Goal: Task Accomplishment & Management: Use online tool/utility

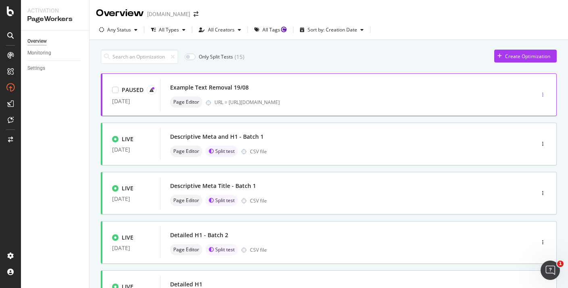
click at [545, 94] on div "button" at bounding box center [543, 94] width 8 height 5
click at [534, 113] on div "Edit" at bounding box center [527, 110] width 41 height 10
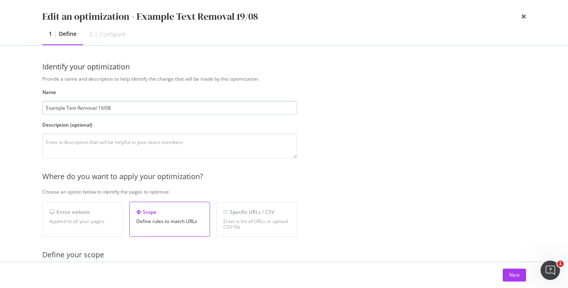
click at [97, 108] on input "Example Text Removal 19/08" at bounding box center [169, 108] width 255 height 14
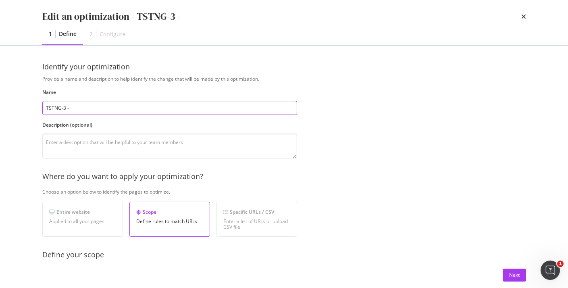
paste input "Remove on-page SEO description blocks on category"
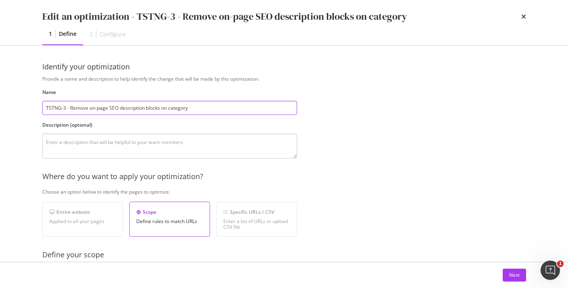
type input "TSTNG-3 - Remove on-page SEO description blocks on category"
click at [133, 152] on textarea "modal" at bounding box center [169, 145] width 255 height 25
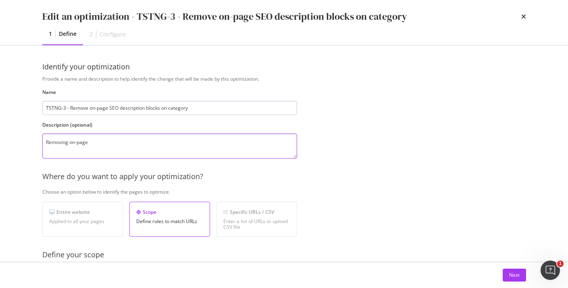
type textarea "Removing on-page"
click at [140, 110] on input "TSTNG-3 - Remove on-page SEO description blocks on category" at bounding box center [169, 108] width 255 height 14
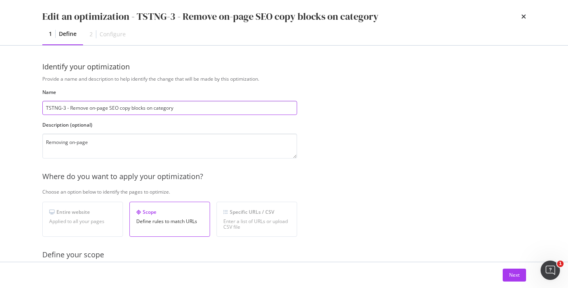
click at [115, 111] on input "TSTNG-3 - Remove on-page SEO copy blocks on category" at bounding box center [169, 108] width 255 height 14
type input "TSTNG-3 - Remove on-page copy blocks on category"
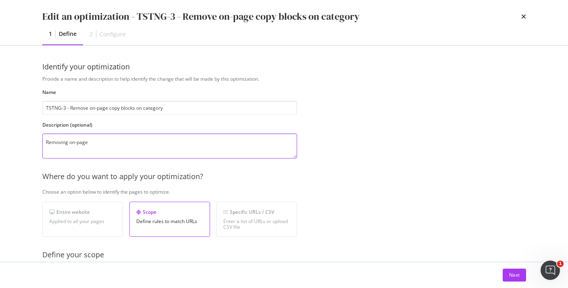
click at [107, 143] on textarea "Removing on-page" at bounding box center [169, 145] width 255 height 25
type textarea "Removing on-page copy blocks on category pages"
click at [175, 113] on input "TSTNG-3 - Remove on-page copy blocks on category" at bounding box center [169, 108] width 255 height 14
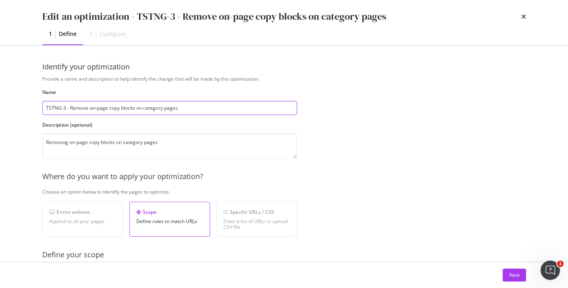
type input "TSTNG-3 - Remove on-page copy blocks on category pages"
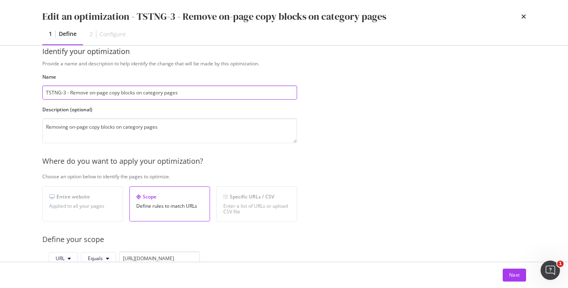
scroll to position [20, 0]
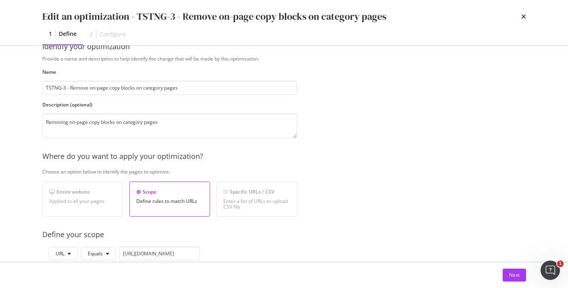
click at [248, 195] on div "Specific URLs / CSV Enter a list of URLs or upload CSV file" at bounding box center [257, 198] width 81 height 35
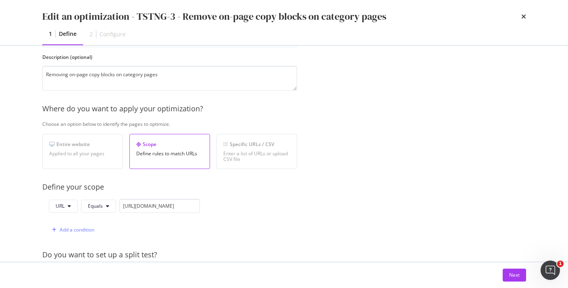
scroll to position [69, 0]
click at [168, 206] on input "https://www.twinkl.com/resources/kindergarten-usa/math-kindergarten-usa/problem…" at bounding box center [159, 204] width 81 height 14
click at [236, 210] on div "URL Equals Add a condition" at bounding box center [169, 216] width 255 height 38
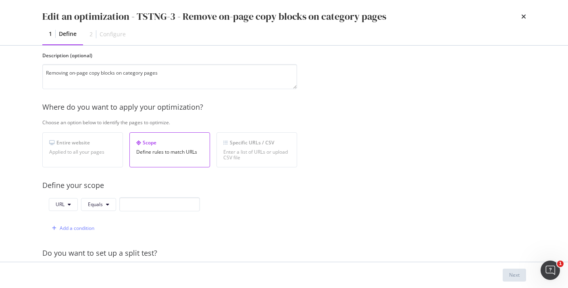
click at [96, 157] on div "Entire website Applied to all your pages" at bounding box center [82, 149] width 81 height 35
click at [98, 227] on div "Add a condition" at bounding box center [124, 228] width 151 height 14
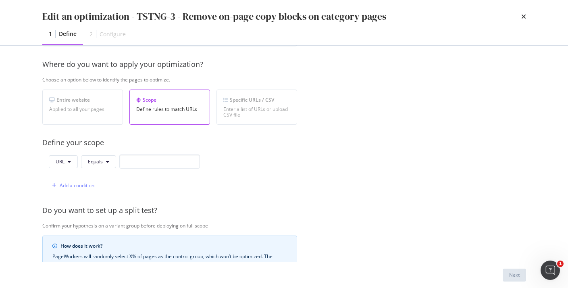
click at [179, 115] on div "Scope Define rules to match URLs" at bounding box center [169, 107] width 81 height 35
click at [107, 114] on div "Entire website Applied to all your pages" at bounding box center [82, 107] width 81 height 35
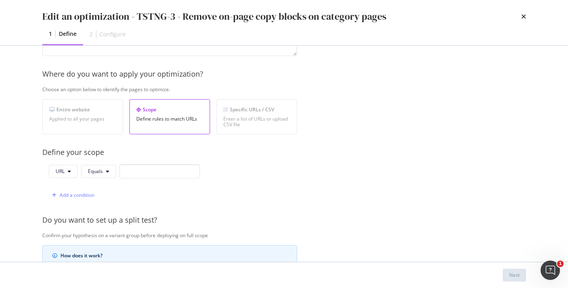
scroll to position [0, 0]
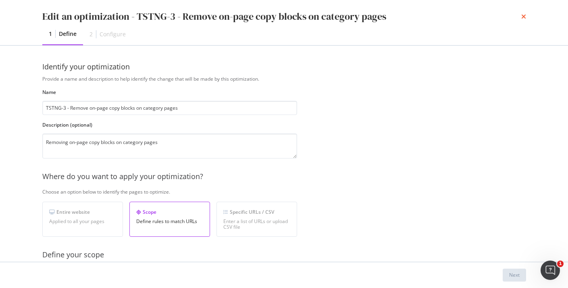
click at [523, 17] on icon "times" at bounding box center [523, 16] width 5 height 6
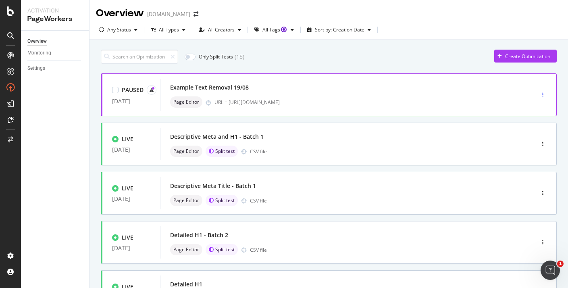
click at [546, 94] on div "button" at bounding box center [543, 94] width 8 height 5
click at [533, 110] on div "Edit" at bounding box center [527, 110] width 41 height 10
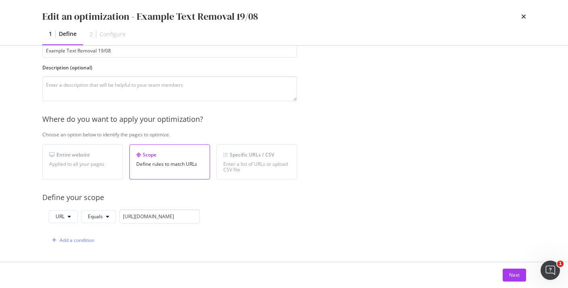
scroll to position [153, 0]
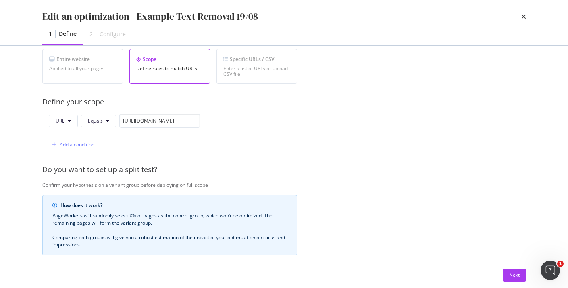
click at [253, 68] on div "Enter a list of URLs or upload CSV file" at bounding box center [256, 71] width 67 height 11
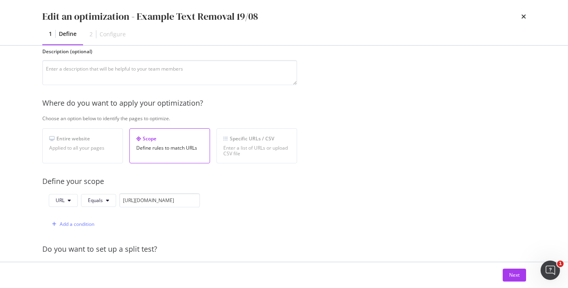
scroll to position [0, 0]
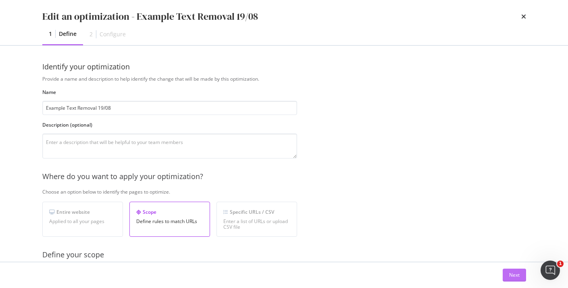
click at [513, 276] on div "Next" at bounding box center [514, 274] width 10 height 7
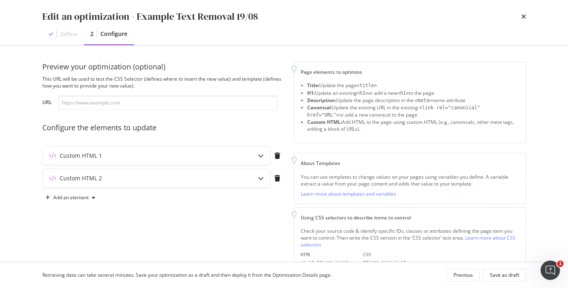
click at [522, 21] on div "times" at bounding box center [523, 17] width 5 height 14
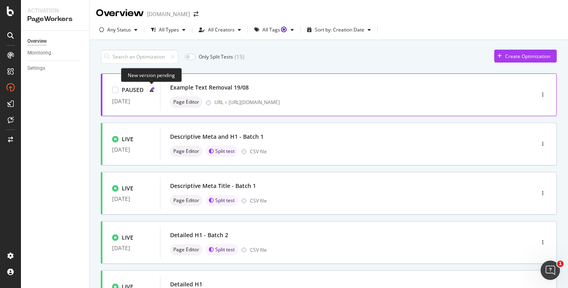
click at [150, 90] on icon at bounding box center [152, 90] width 4 height 4
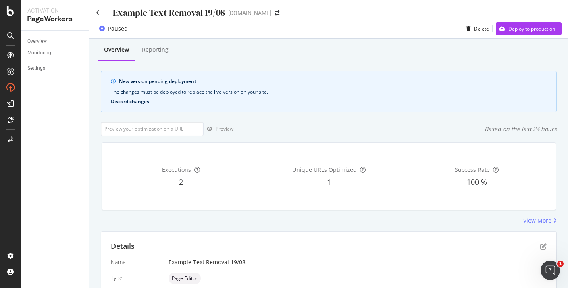
click at [137, 103] on button "Discard changes" at bounding box center [130, 102] width 38 height 6
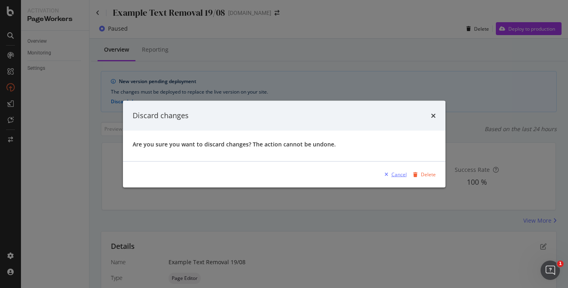
click at [401, 173] on div "Cancel" at bounding box center [399, 174] width 15 height 7
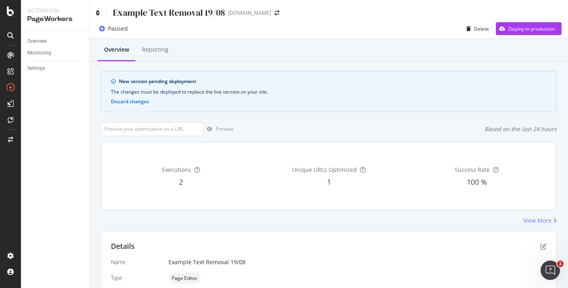
click at [97, 12] on icon at bounding box center [98, 13] width 4 height 6
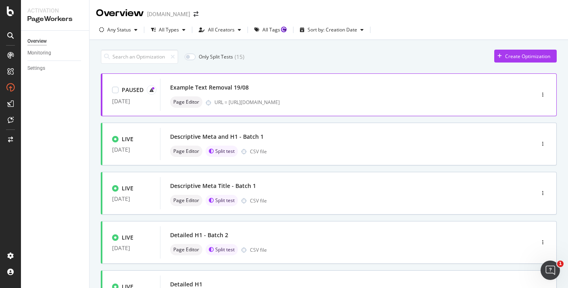
click at [227, 91] on div "Example Text Removal 19/08" at bounding box center [209, 87] width 79 height 8
click at [542, 96] on icon "button" at bounding box center [542, 94] width 1 height 5
click at [533, 113] on div "Edit" at bounding box center [527, 110] width 41 height 10
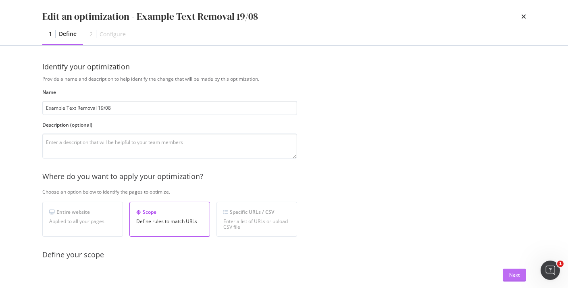
click at [507, 270] on button "Next" at bounding box center [514, 275] width 23 height 13
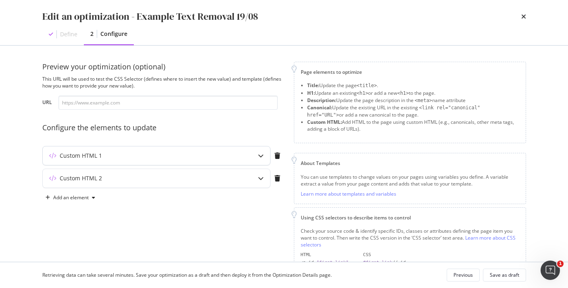
click at [258, 157] on icon "modal" at bounding box center [261, 156] width 6 height 6
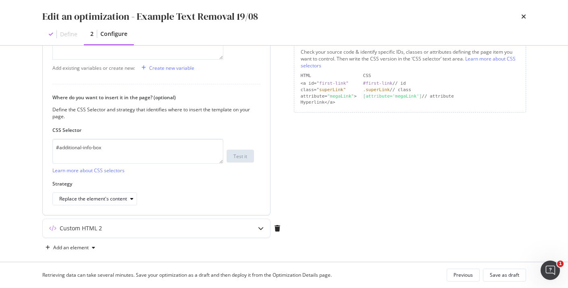
scroll to position [188, 0]
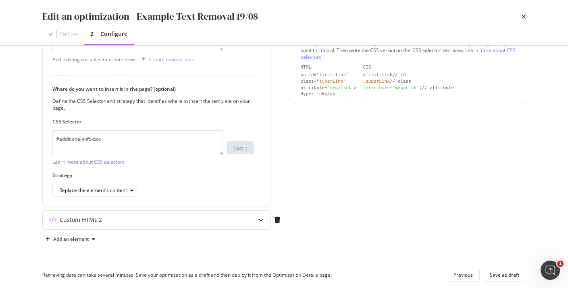
click at [262, 218] on icon "modal" at bounding box center [261, 220] width 6 height 6
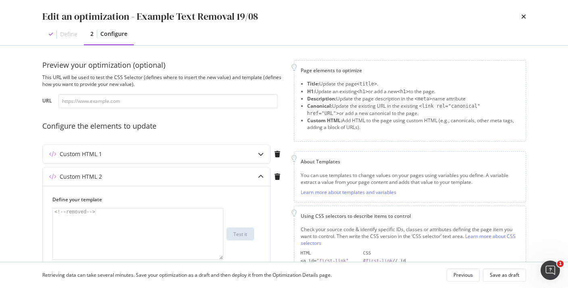
scroll to position [0, 0]
click at [260, 157] on icon "modal" at bounding box center [261, 156] width 6 height 6
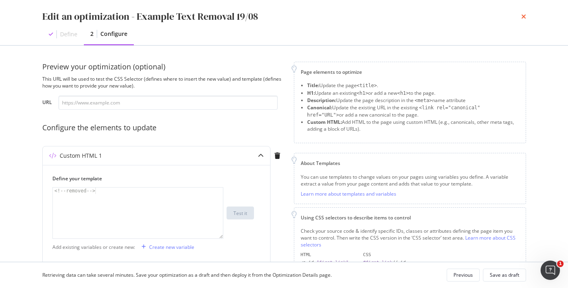
click at [524, 17] on icon "times" at bounding box center [523, 16] width 5 height 6
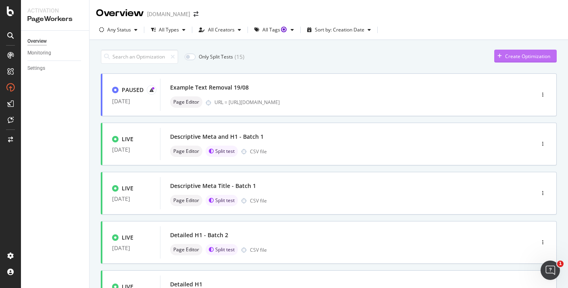
click at [500, 61] on div "Create Optimization" at bounding box center [522, 56] width 56 height 12
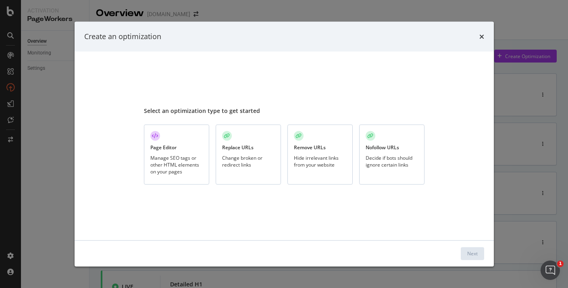
click at [179, 165] on div "Manage SEO tags or other HTML elements on your pages" at bounding box center [176, 164] width 52 height 21
click at [465, 248] on button "Next" at bounding box center [472, 253] width 23 height 13
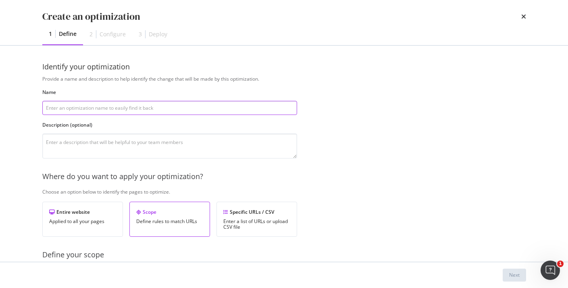
paste input "TSTNG-3"
paste input "Remove on-page SEO description blocks on category"
click at [111, 107] on input "TSTNG-3 - Remove on-page SEO description blocks on category" at bounding box center [169, 108] width 255 height 14
click at [183, 106] on input "TSTNG-3 - Remove on-page description blocks on category" at bounding box center [169, 108] width 255 height 14
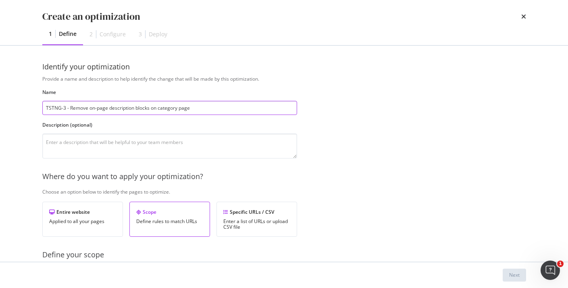
click at [122, 109] on input "TSTNG-3 - Remove on-page description blocks on category page" at bounding box center [169, 108] width 255 height 14
click at [182, 108] on input "TSTNG-3 - Remove on-page copy blocks on category page" at bounding box center [169, 108] width 255 height 14
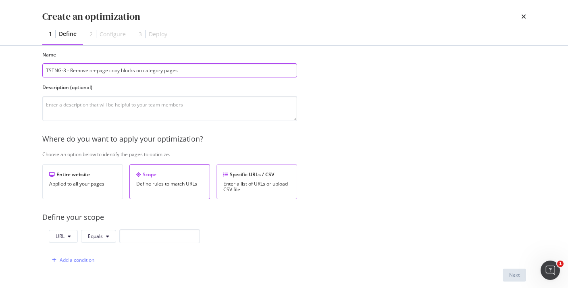
type input "TSTNG-3 - Remove on-page copy blocks on category pages"
click at [229, 175] on div "Specific URLs / CSV" at bounding box center [256, 174] width 67 height 7
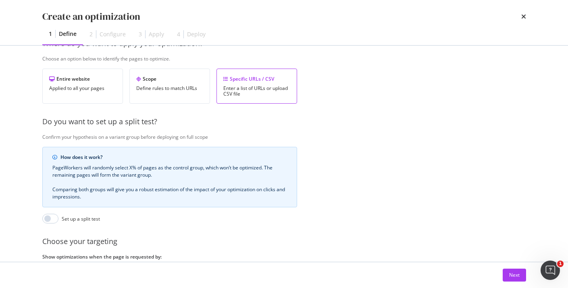
scroll to position [197, 0]
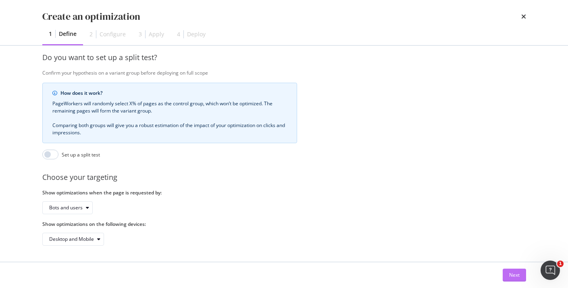
click at [519, 274] on div "Next" at bounding box center [514, 274] width 10 height 7
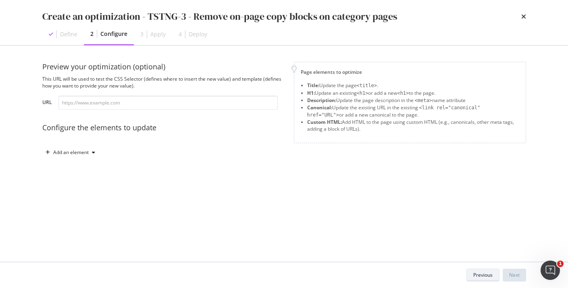
scroll to position [0, 0]
click at [85, 153] on div "Add an element" at bounding box center [70, 152] width 35 height 5
click at [79, 217] on div "Custom HTML" at bounding box center [75, 221] width 54 height 10
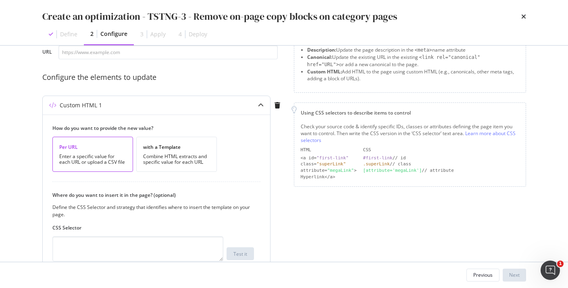
scroll to position [56, 0]
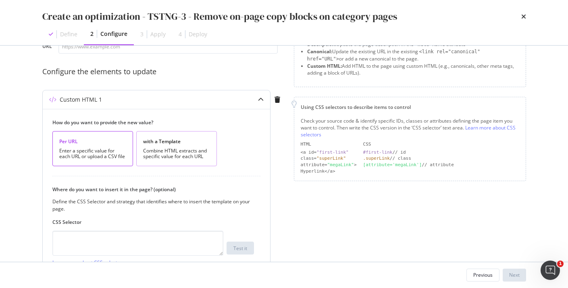
click at [183, 164] on div "with a Template Combine HTML extracts and specific value for each URL" at bounding box center [176, 148] width 81 height 35
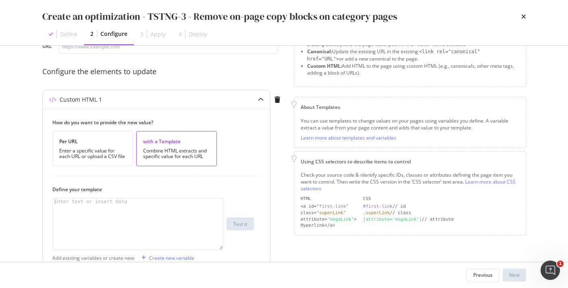
click at [136, 202] on div "modal" at bounding box center [138, 230] width 170 height 64
paste textarea "<!--removed-->"
type textarea "<!--removed-->"
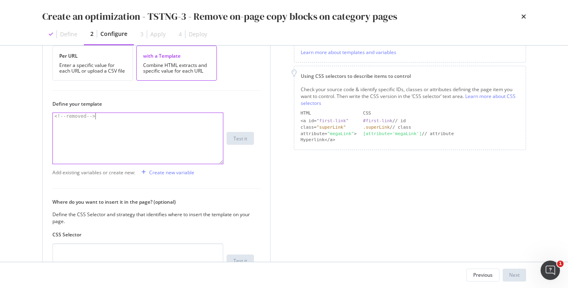
scroll to position [232, 0]
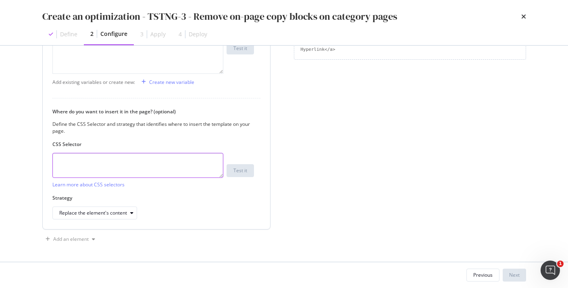
click at [130, 161] on textarea "modal" at bounding box center [137, 165] width 171 height 25
paste textarea "#additional-info-box"
type textarea "#additional-info-box"
click at [82, 237] on div "Add an element" at bounding box center [70, 239] width 35 height 5
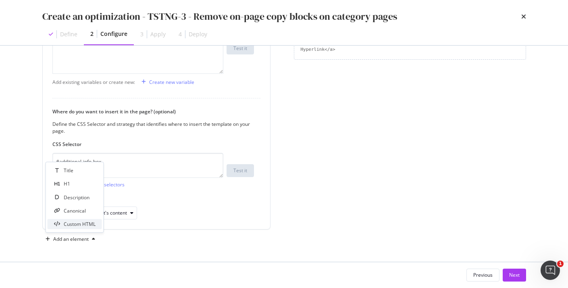
click at [84, 222] on div "Custom HTML" at bounding box center [80, 224] width 32 height 7
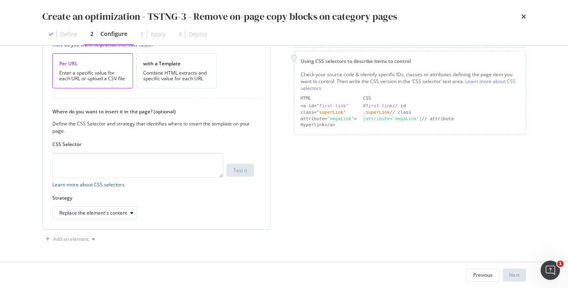
scroll to position [126, 0]
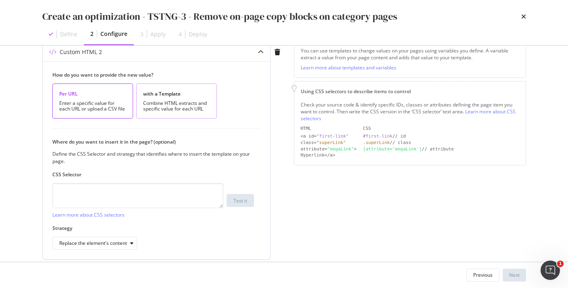
click at [173, 96] on div "with a Template" at bounding box center [176, 93] width 67 height 7
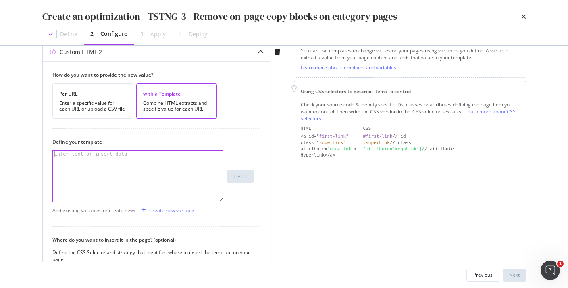
click at [117, 182] on div "modal" at bounding box center [138, 183] width 170 height 64
paste textarea "<!--removed-->"
type textarea "<!--removed-->"
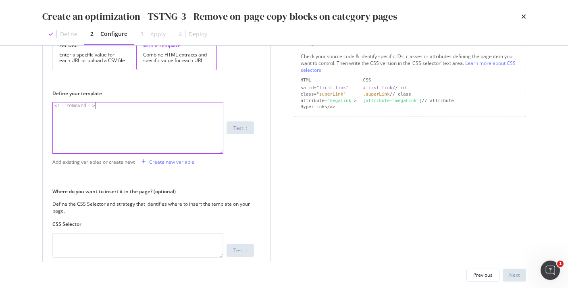
scroll to position [209, 0]
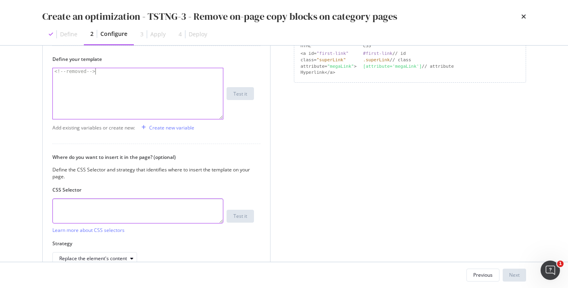
click at [119, 209] on textarea "modal" at bounding box center [137, 210] width 171 height 25
paste textarea "#info_box"
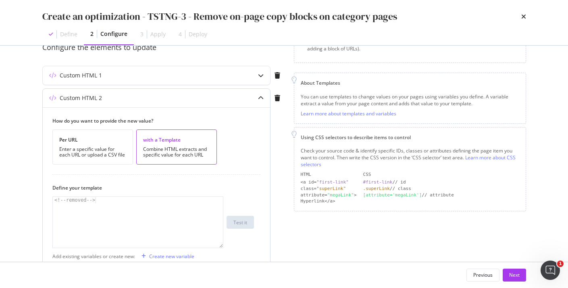
scroll to position [0, 0]
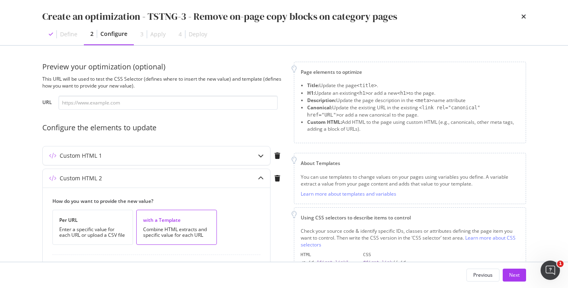
type textarea "#info_box"
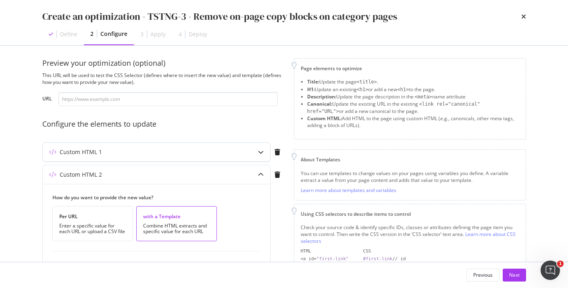
click at [256, 150] on div "modal" at bounding box center [261, 152] width 19 height 19
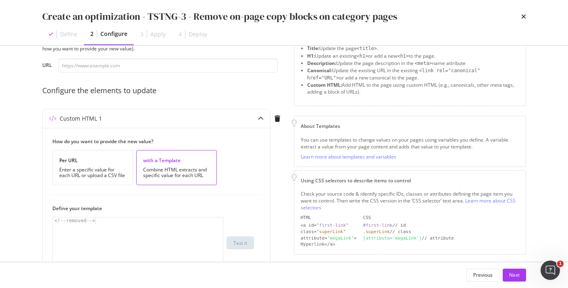
scroll to position [0, 0]
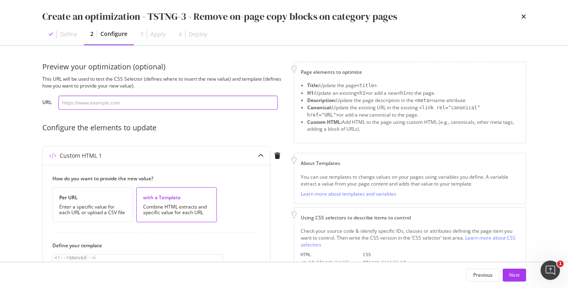
click at [106, 105] on input "modal" at bounding box center [167, 103] width 219 height 14
paste input "https://www.twinkl.com/resources/kindergarten-usa/math-kindergarten-usa/problem…"
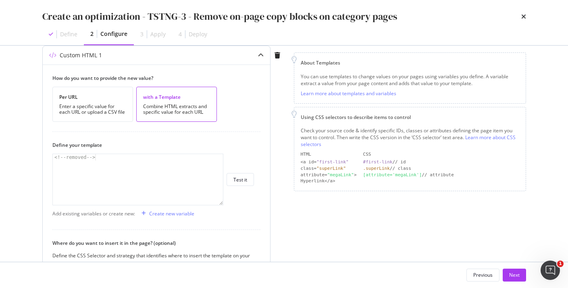
scroll to position [213, 0]
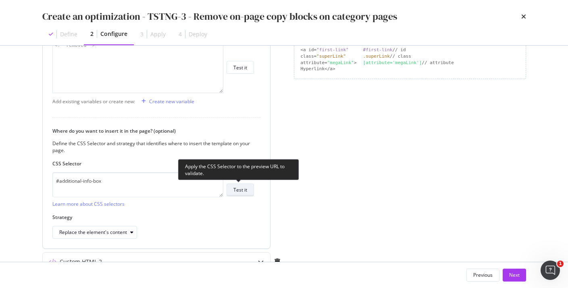
type input "https://www.twinkl.com/resources/kindergarten-usa/math-kindergarten-usa/problem…"
click at [233, 188] on div "Test it" at bounding box center [240, 189] width 14 height 7
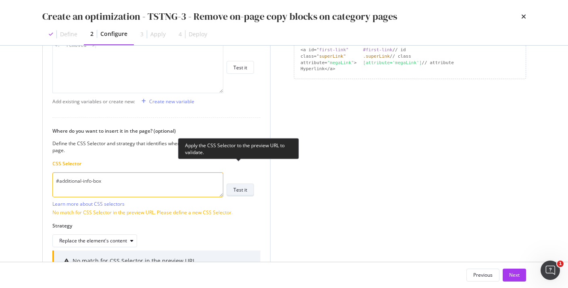
scroll to position [287, 0]
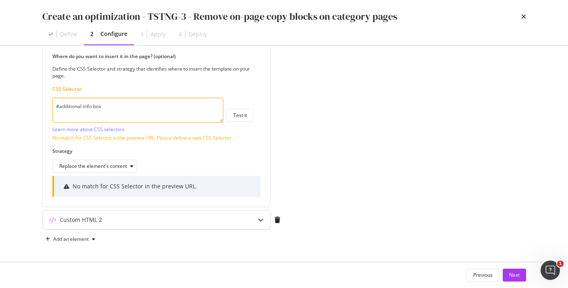
click at [260, 215] on div "modal" at bounding box center [261, 219] width 19 height 19
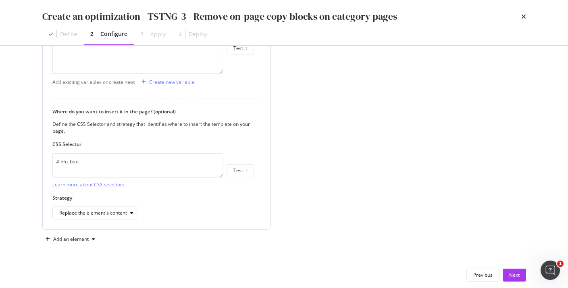
scroll to position [254, 0]
click at [241, 175] on div "Test it" at bounding box center [240, 170] width 14 height 11
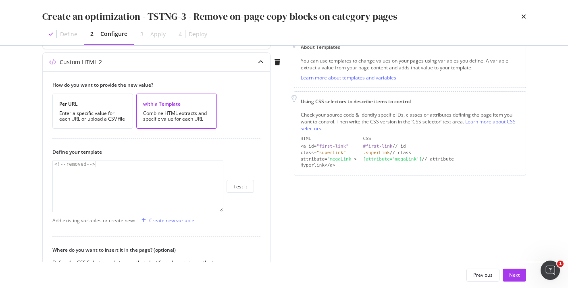
scroll to position [287, 0]
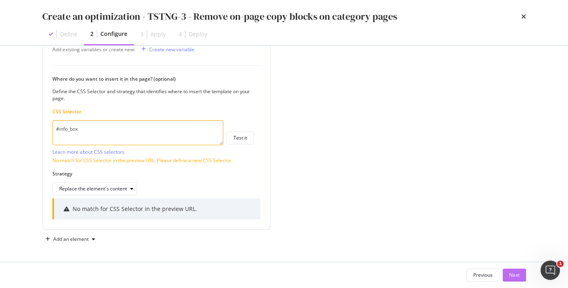
click at [513, 271] on div "Next" at bounding box center [514, 275] width 10 height 12
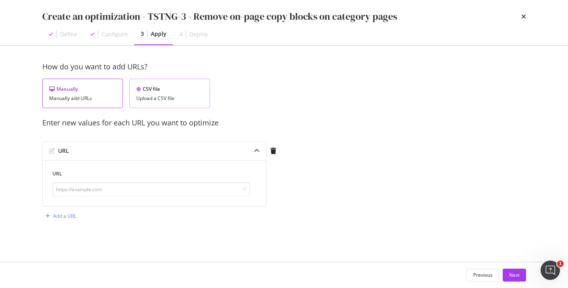
click at [168, 91] on div "CSV file" at bounding box center [169, 88] width 67 height 7
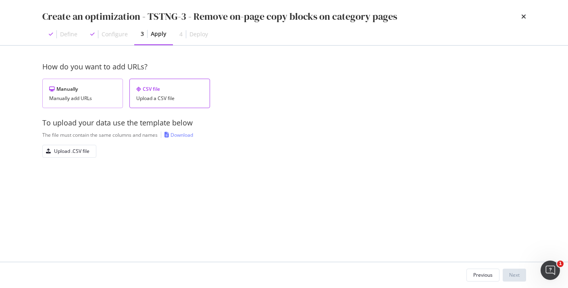
click at [112, 96] on div "Manually add URLs" at bounding box center [82, 99] width 67 height 6
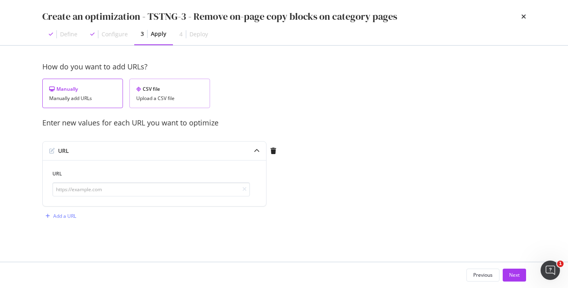
click at [154, 92] on div "CSV file" at bounding box center [169, 88] width 67 height 7
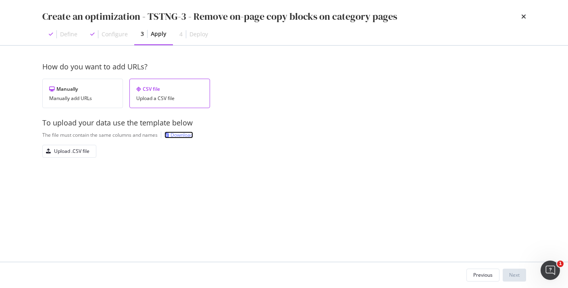
click at [169, 138] on div "Download" at bounding box center [179, 134] width 29 height 7
click at [79, 154] on div "Upload .CSV file" at bounding box center [71, 151] width 35 height 7
click at [76, 149] on div "Upload .CSV file" at bounding box center [71, 151] width 35 height 7
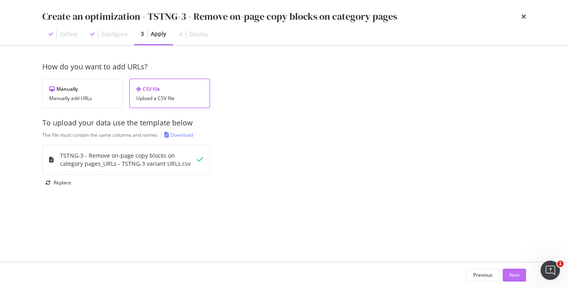
click at [520, 271] on button "Next" at bounding box center [514, 275] width 23 height 13
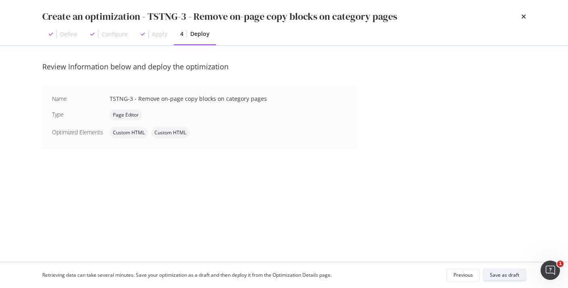
click at [502, 276] on div "Save as draft" at bounding box center [504, 274] width 29 height 7
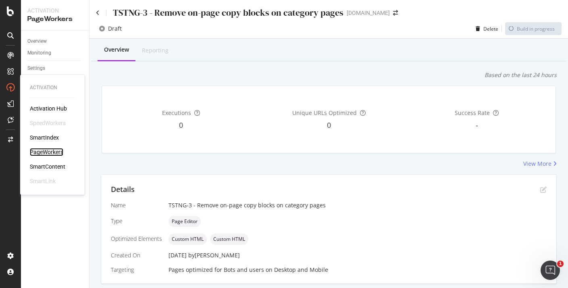
click at [54, 150] on div "PageWorkers" at bounding box center [46, 152] width 33 height 8
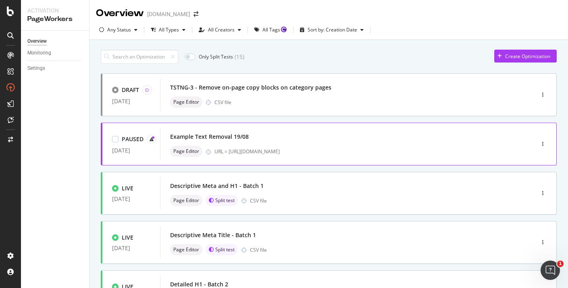
click at [547, 143] on div at bounding box center [542, 144] width 27 height 16
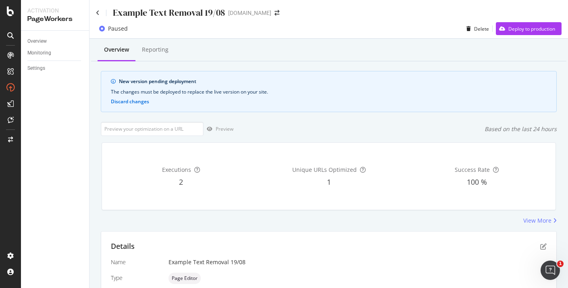
click at [100, 15] on div "Example Text Removal 19/08" at bounding box center [160, 12] width 129 height 13
click at [97, 12] on icon at bounding box center [98, 13] width 4 height 6
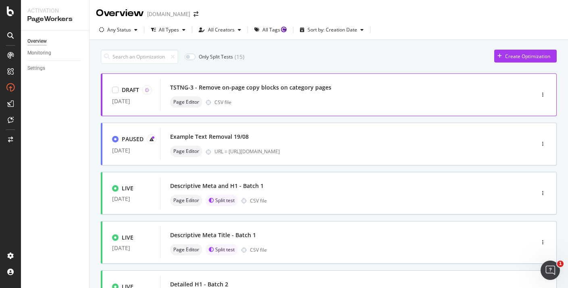
click at [504, 96] on div "TSTNG-3 - Remove on-page copy blocks on category pages Page Editor CSV file" at bounding box center [335, 95] width 350 height 32
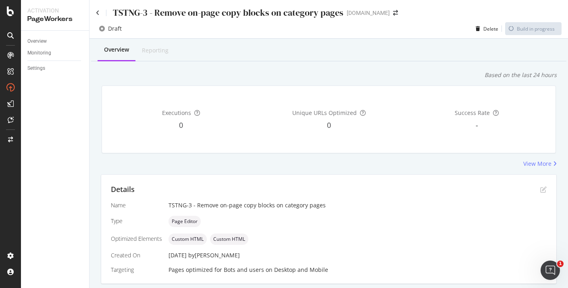
click at [96, 12] on div "TSTNG-3 - Remove on-page copy blocks on category pages twinkl.com" at bounding box center [329, 9] width 479 height 19
click at [98, 11] on icon at bounding box center [98, 13] width 4 height 6
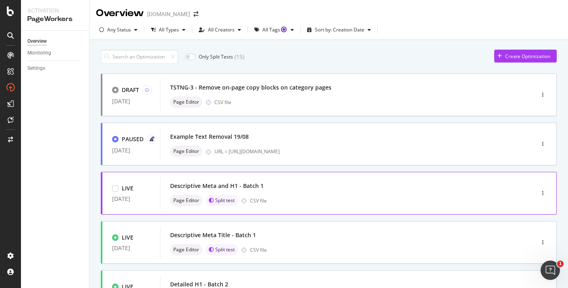
click at [278, 189] on div "Descriptive Meta and H1 - Batch 1" at bounding box center [335, 185] width 330 height 11
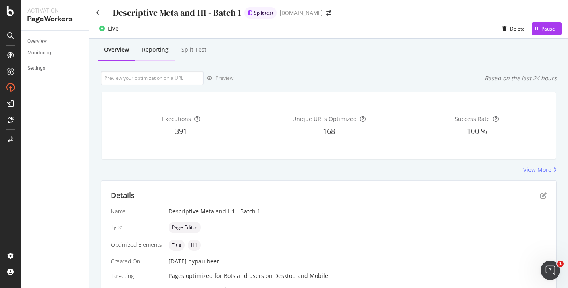
click at [154, 46] on div "Reporting" at bounding box center [155, 50] width 27 height 8
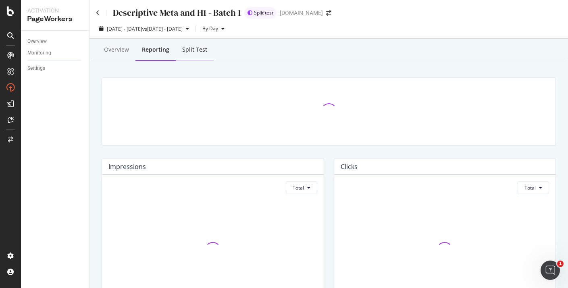
click at [187, 51] on div "Split Test" at bounding box center [194, 50] width 25 height 8
click at [159, 52] on div "Reporting" at bounding box center [155, 50] width 27 height 8
click at [100, 13] on div "Descriptive Meta and H1 - Batch 1" at bounding box center [168, 12] width 145 height 13
click at [95, 11] on div "Descriptive Meta and H1 - Batch 1 Split test twinkl.com" at bounding box center [329, 9] width 479 height 19
click at [99, 13] on icon at bounding box center [98, 13] width 4 height 6
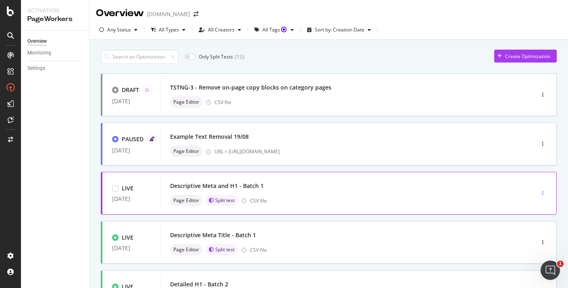
click at [542, 198] on div "button" at bounding box center [543, 193] width 8 height 12
click at [531, 211] on div "Edit" at bounding box center [531, 208] width 8 height 7
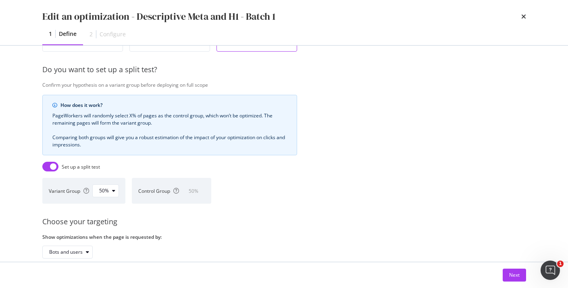
scroll to position [229, 0]
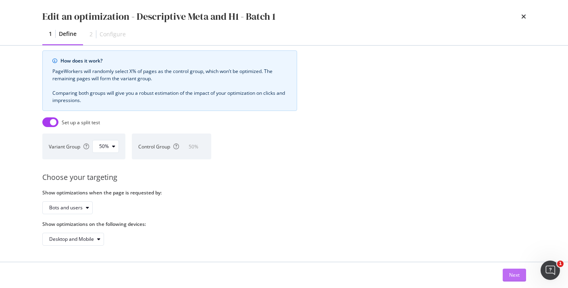
click at [516, 277] on div "Next" at bounding box center [514, 274] width 10 height 7
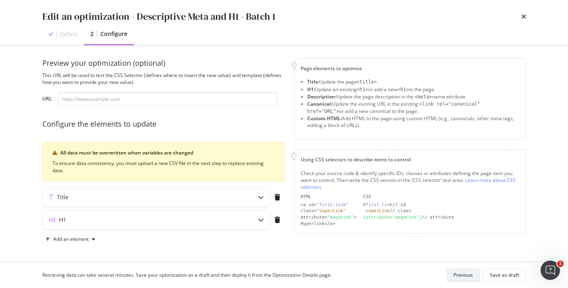
scroll to position [4, 0]
click at [262, 197] on icon "modal" at bounding box center [261, 197] width 6 height 6
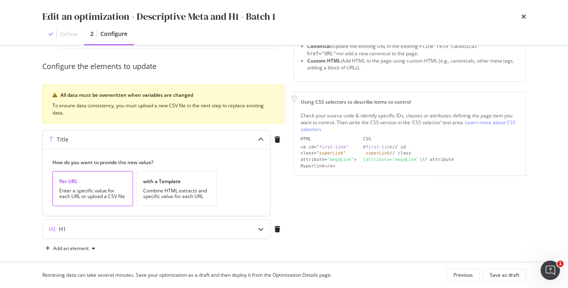
scroll to position [71, 0]
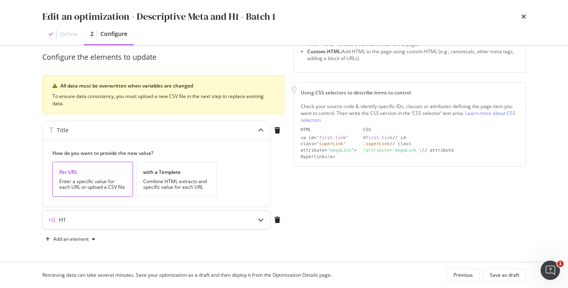
click at [260, 216] on div "modal" at bounding box center [261, 219] width 19 height 19
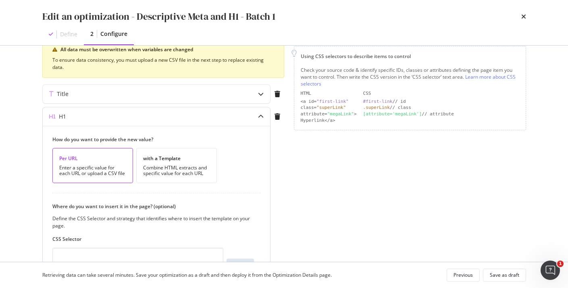
scroll to position [66, 0]
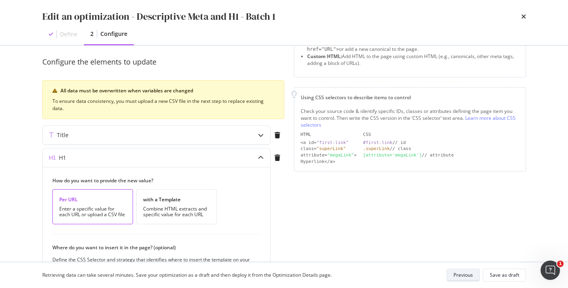
click at [472, 275] on div "Previous" at bounding box center [463, 274] width 19 height 7
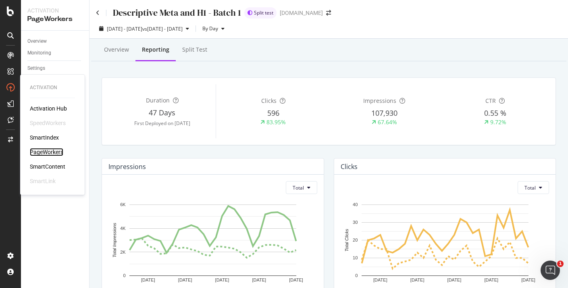
click at [38, 150] on div "PageWorkers" at bounding box center [46, 152] width 33 height 8
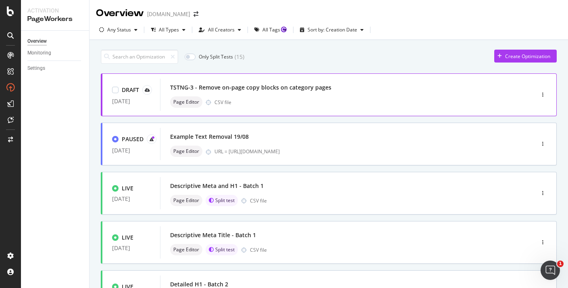
click at [536, 96] on div at bounding box center [542, 95] width 27 height 16
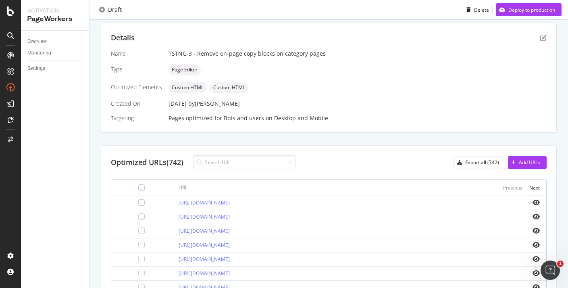
scroll to position [171, 0]
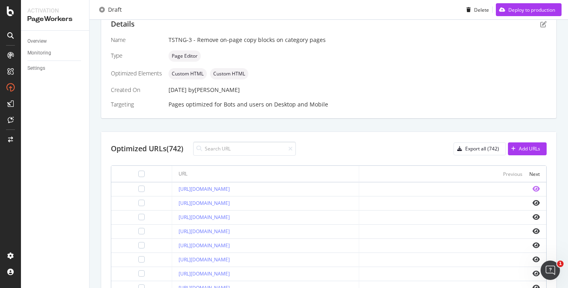
click at [536, 188] on icon "eye" at bounding box center [536, 188] width 7 height 6
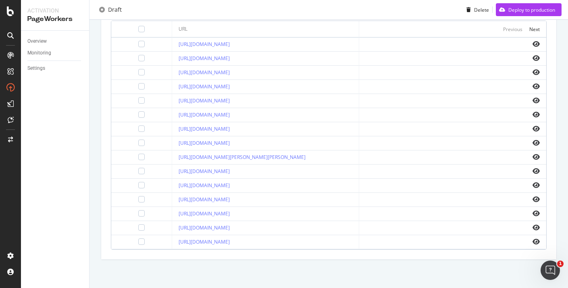
scroll to position [360, 0]
click at [536, 210] on icon "eye" at bounding box center [536, 213] width 7 height 6
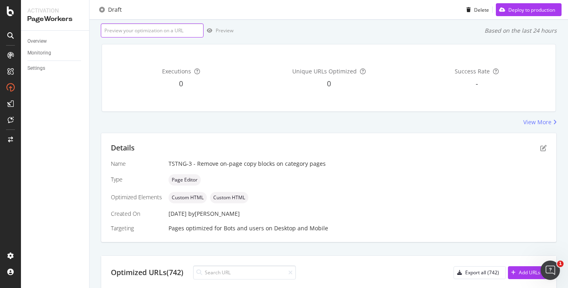
click at [162, 29] on input "url" at bounding box center [152, 30] width 103 height 14
paste input "https://www.twinkl.com/resources/topics/space/space-awards-and-certificates"
click at [218, 31] on div "Preview" at bounding box center [225, 30] width 18 height 7
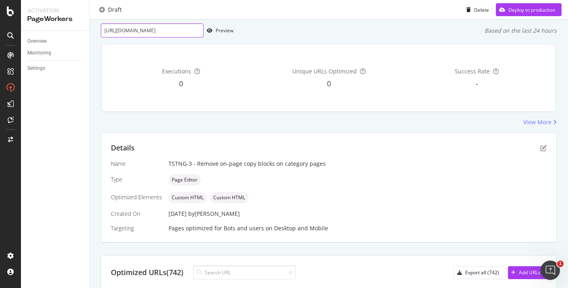
click at [164, 34] on input "https://www.twinkl.com/resources/topics/space/space-awards-and-certificates" at bounding box center [152, 30] width 103 height 14
paste input "life-processes-and-living-things/animals/food-chain"
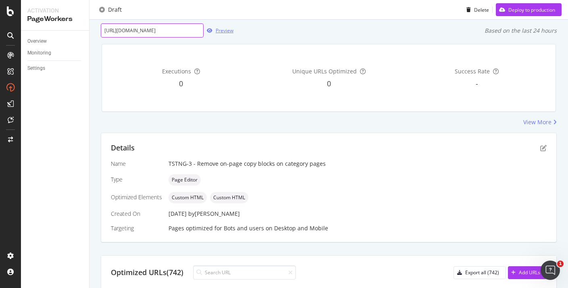
type input "https://www.twinkl.com/resources/life-processes-and-living-things/animals/food-…"
click at [213, 31] on div "button" at bounding box center [210, 30] width 12 height 5
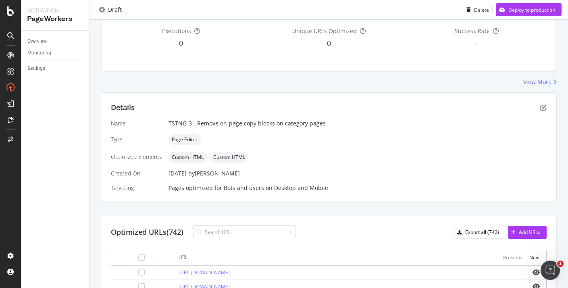
scroll to position [68, 0]
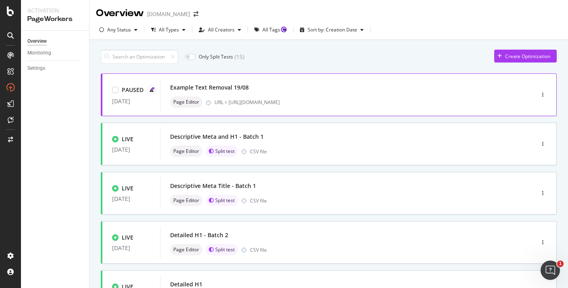
click at [283, 81] on div "Example Text Removal 19/08 Page Editor URL = https://www.twinkl.com/resources/k…" at bounding box center [335, 95] width 350 height 32
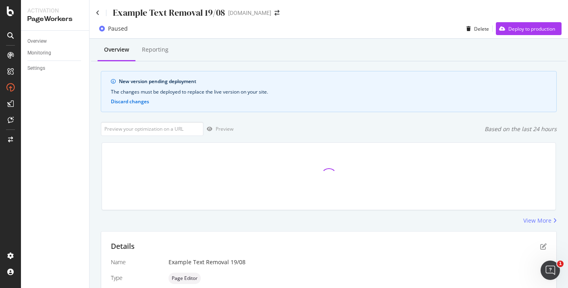
click at [101, 13] on div "Example Text Removal 19/08" at bounding box center [160, 12] width 129 height 13
click at [98, 12] on icon at bounding box center [98, 13] width 4 height 6
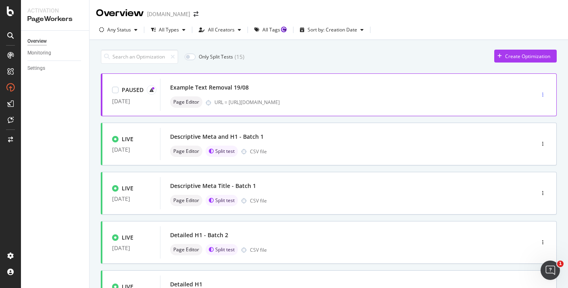
click at [544, 96] on div "button" at bounding box center [543, 94] width 8 height 5
click at [528, 111] on div "Edit" at bounding box center [527, 110] width 8 height 7
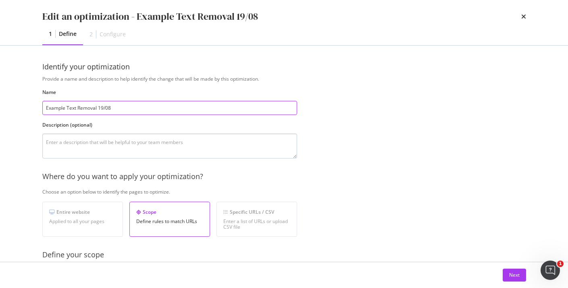
scroll to position [265, 0]
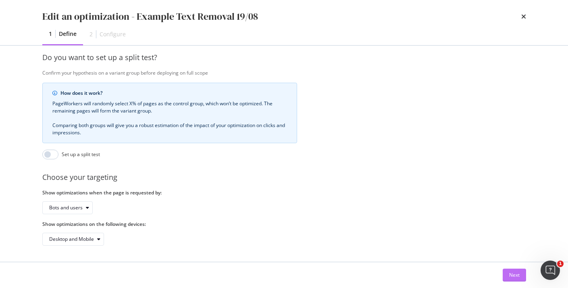
click at [515, 277] on div "Next" at bounding box center [514, 274] width 10 height 7
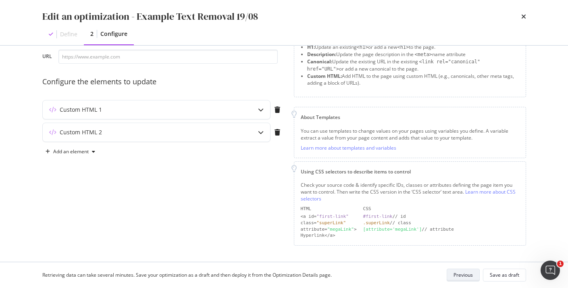
scroll to position [45, 0]
click at [263, 111] on icon "modal" at bounding box center [261, 111] width 6 height 6
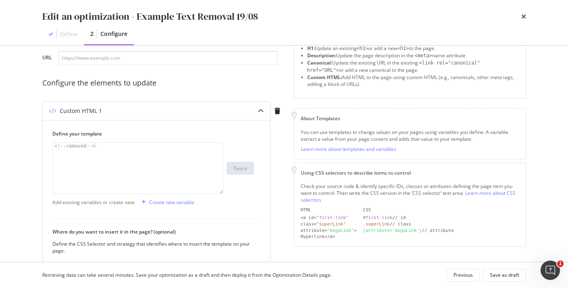
type textarea "<!--removed-->"
click at [88, 146] on div "<!-- removed -->" at bounding box center [138, 175] width 170 height 64
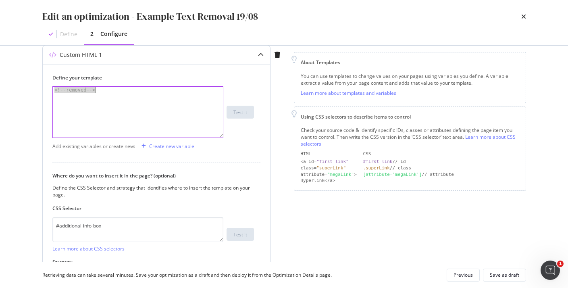
scroll to position [166, 0]
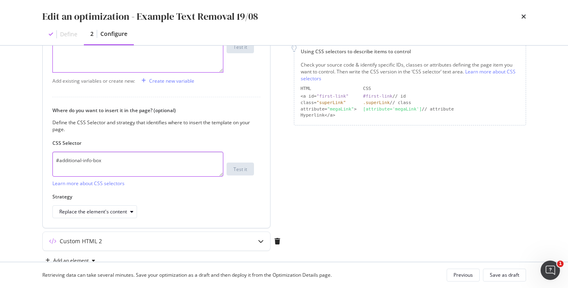
click at [110, 164] on textarea "#additional-info-box" at bounding box center [137, 164] width 171 height 25
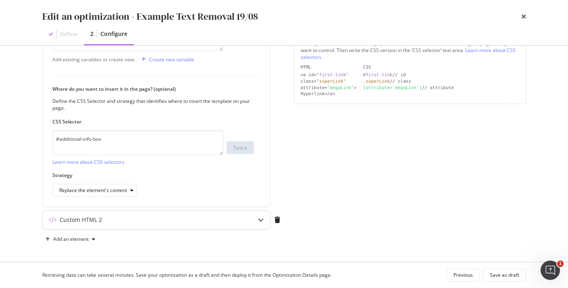
click at [262, 216] on div "modal" at bounding box center [261, 219] width 19 height 19
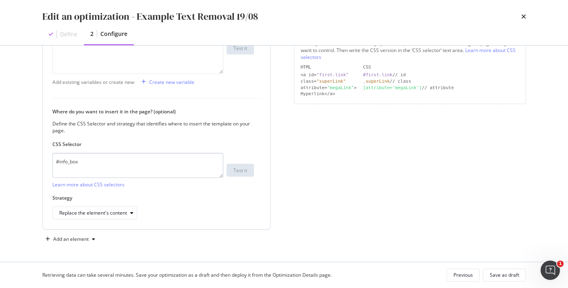
scroll to position [98, 0]
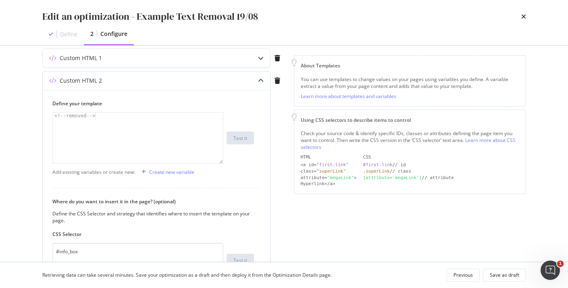
type textarea "<!--removed-->"
click at [125, 134] on div "<!-- removed -->" at bounding box center [138, 145] width 170 height 64
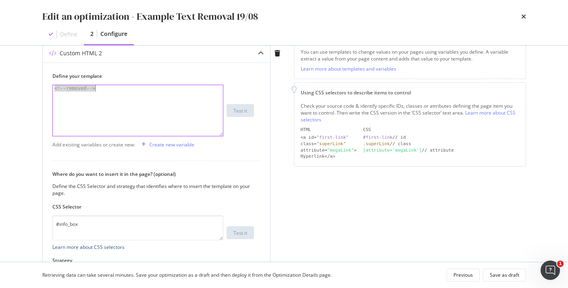
scroll to position [140, 0]
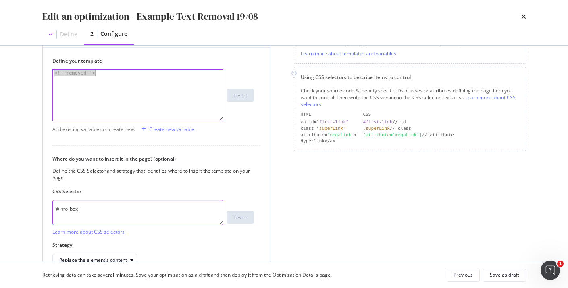
click at [104, 217] on textarea "#info_box" at bounding box center [137, 212] width 171 height 25
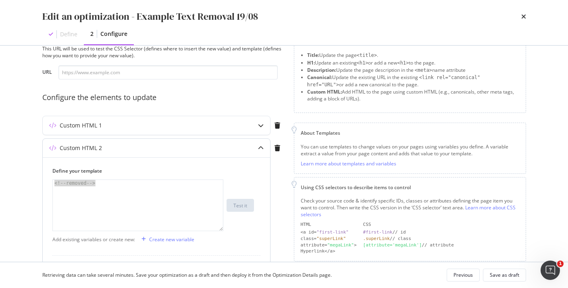
scroll to position [0, 0]
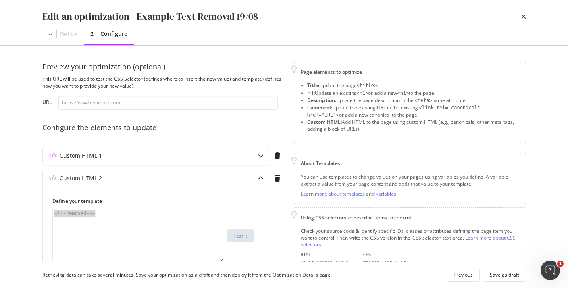
click at [462, 266] on div "Retrieving data can take several minutes. Save your optimization as a draft and…" at bounding box center [284, 275] width 516 height 26
click at [462, 272] on div "Previous" at bounding box center [463, 274] width 19 height 7
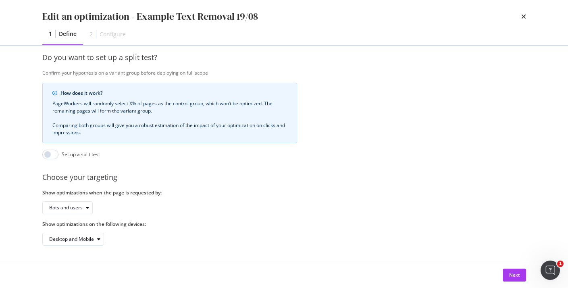
scroll to position [101, 0]
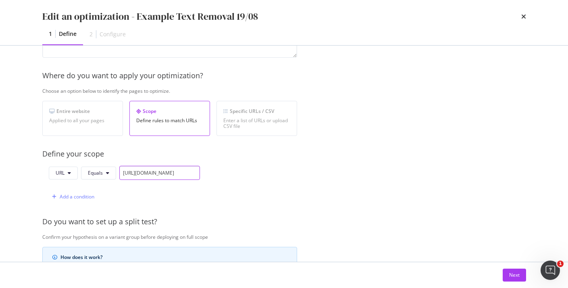
click at [146, 172] on input "https://www.twinkl.com/resources/kindergarten-usa/math-kindergarten-usa/problem…" at bounding box center [159, 173] width 81 height 14
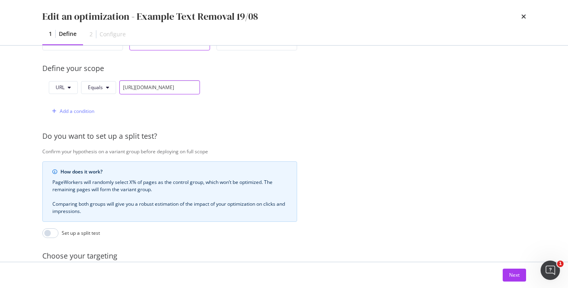
scroll to position [0, 0]
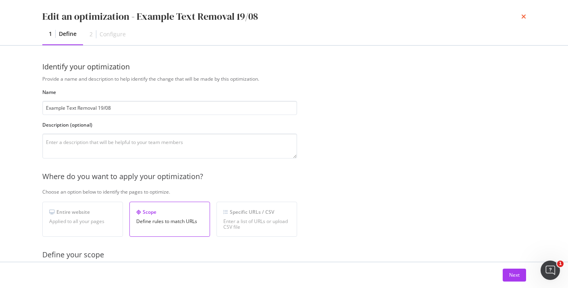
click at [525, 17] on icon "times" at bounding box center [523, 16] width 5 height 6
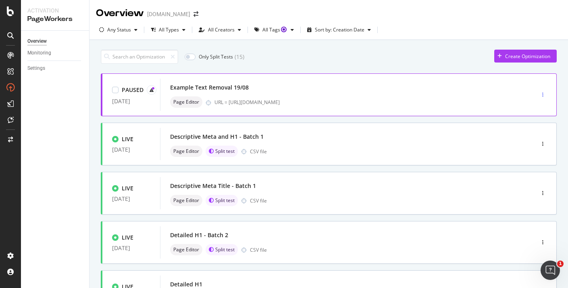
click at [545, 92] on div "button" at bounding box center [543, 94] width 8 height 5
click at [531, 107] on div "Edit" at bounding box center [527, 110] width 8 height 7
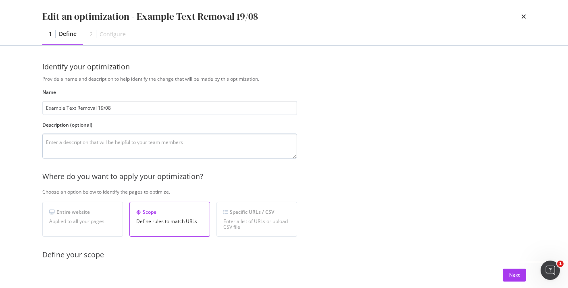
scroll to position [265, 0]
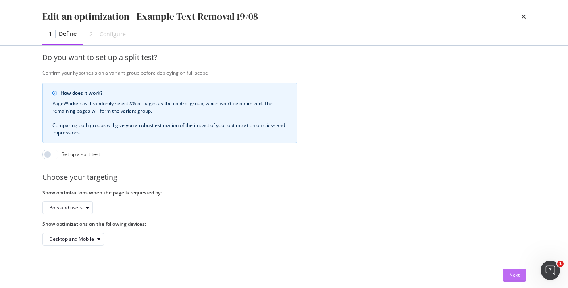
click at [524, 279] on button "Next" at bounding box center [514, 275] width 23 height 13
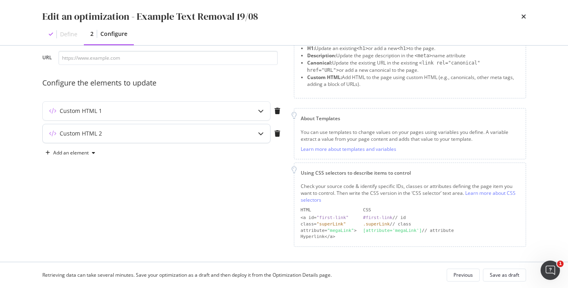
scroll to position [0, 0]
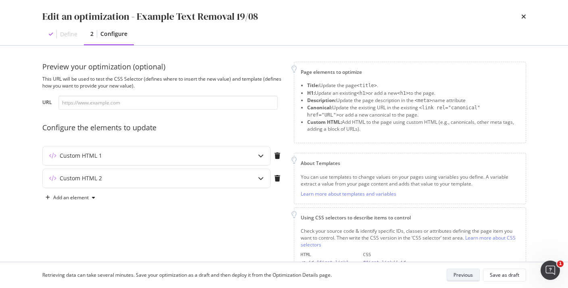
click at [470, 274] on div "Previous" at bounding box center [463, 274] width 19 height 7
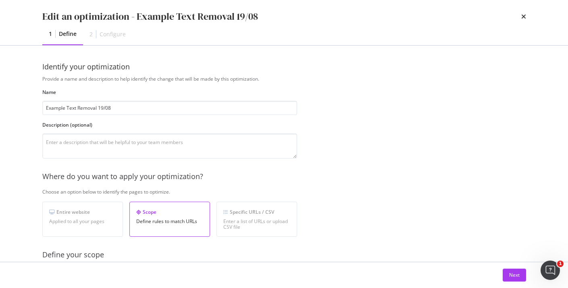
click at [238, 217] on div "Specific URLs / CSV Enter a list of URLs or upload CSV file" at bounding box center [257, 219] width 81 height 35
click at [525, 12] on div "times" at bounding box center [523, 17] width 5 height 14
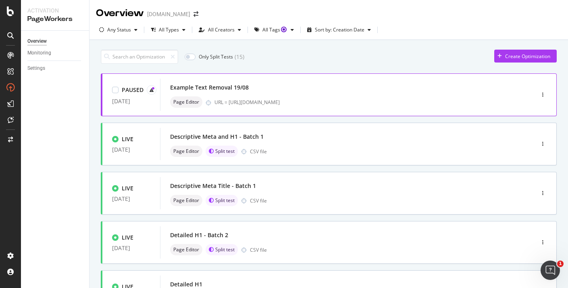
click at [360, 81] on div "Example Text Removal 19/08 Page Editor URL = https://www.twinkl.com/resources/k…" at bounding box center [335, 95] width 350 height 32
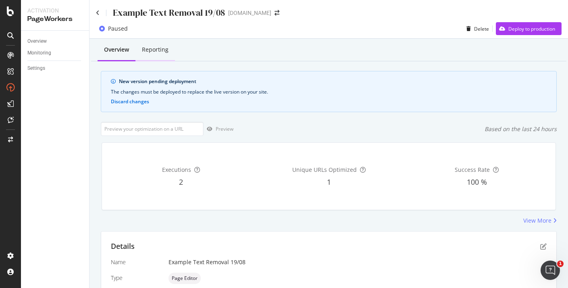
click at [168, 55] on div "Reporting" at bounding box center [155, 50] width 40 height 22
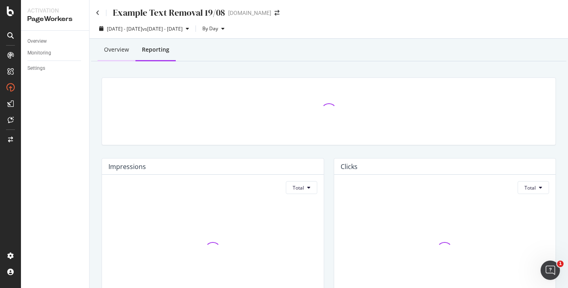
click at [111, 57] on div "Overview" at bounding box center [117, 50] width 38 height 22
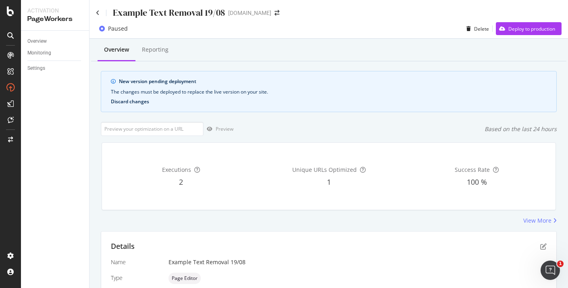
click at [126, 99] on button "Discard changes" at bounding box center [130, 102] width 38 height 6
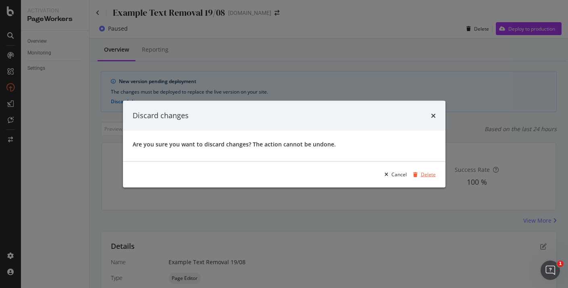
click at [417, 176] on icon "modal" at bounding box center [415, 174] width 4 height 5
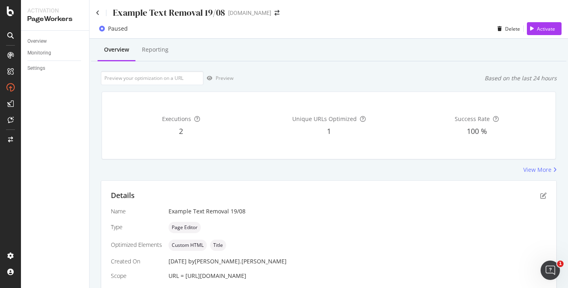
click at [100, 15] on div "Example Text Removal 19/08" at bounding box center [160, 12] width 129 height 13
click at [94, 12] on div "Example Text Removal 19/08 twinkl.com" at bounding box center [329, 9] width 479 height 19
click at [101, 12] on div "Example Text Removal 19/08" at bounding box center [160, 12] width 129 height 13
click at [98, 12] on icon at bounding box center [98, 13] width 4 height 6
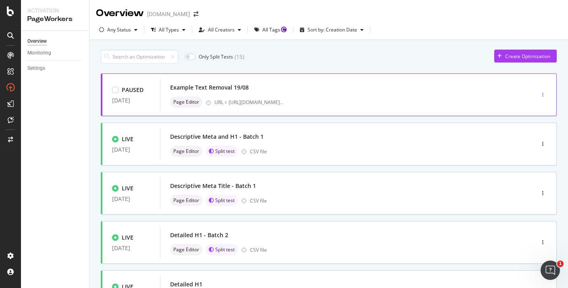
click at [546, 94] on div "button" at bounding box center [543, 94] width 8 height 5
click at [532, 111] on div "Edit" at bounding box center [527, 110] width 8 height 7
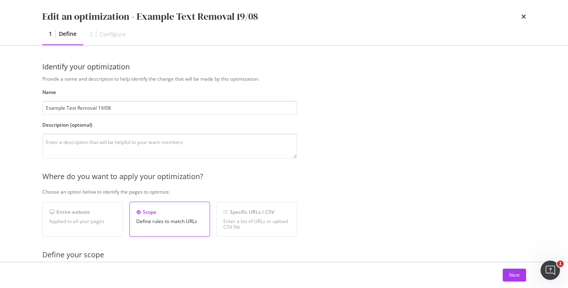
click at [252, 220] on div "Enter a list of URLs or upload CSV file" at bounding box center [256, 224] width 67 height 11
click at [524, 16] on icon "times" at bounding box center [523, 16] width 5 height 6
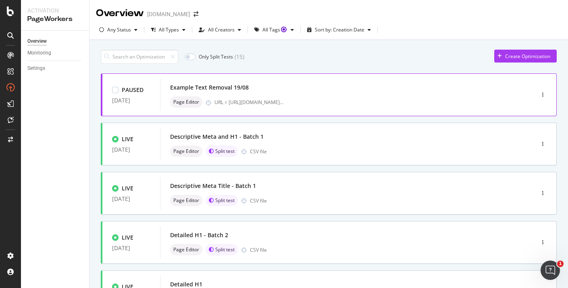
click at [548, 100] on div at bounding box center [542, 95] width 27 height 16
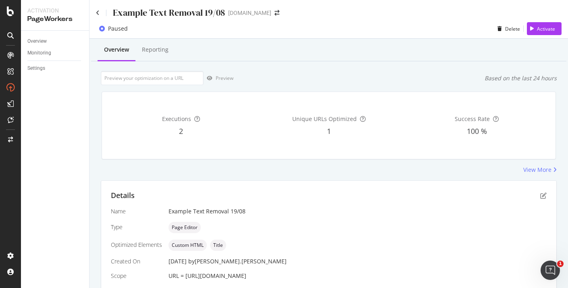
click at [102, 18] on div "Example Text Removal 19/08" at bounding box center [160, 12] width 129 height 13
click at [99, 15] on div "Example Text Removal 19/08" at bounding box center [160, 12] width 129 height 13
click at [98, 13] on icon at bounding box center [98, 13] width 4 height 6
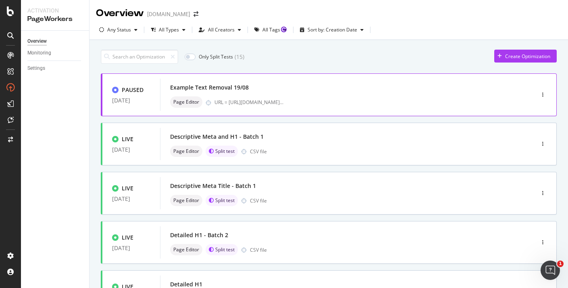
click at [550, 98] on div at bounding box center [542, 95] width 27 height 16
click at [544, 95] on div "button" at bounding box center [543, 94] width 8 height 5
click at [531, 111] on div "Edit" at bounding box center [527, 110] width 8 height 7
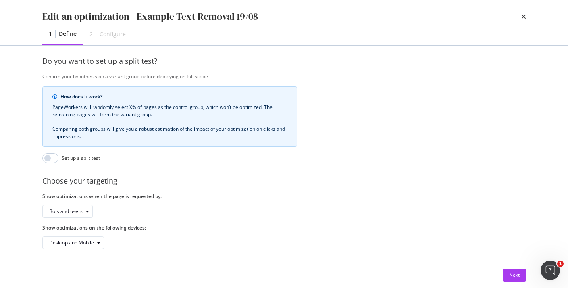
scroll to position [265, 0]
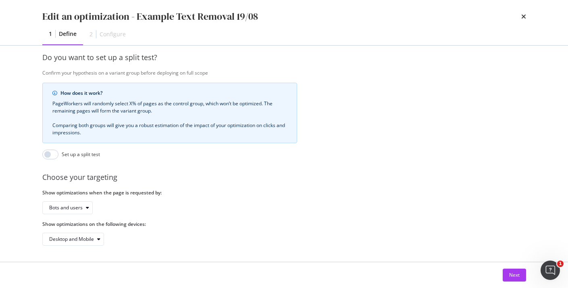
click at [502, 277] on div "Next" at bounding box center [284, 275] width 484 height 13
click at [508, 277] on button "Next" at bounding box center [514, 275] width 23 height 13
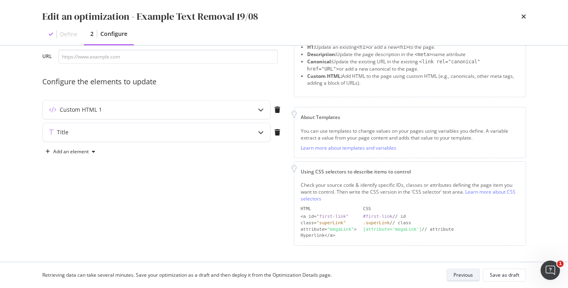
scroll to position [45, 0]
click at [262, 110] on icon "modal" at bounding box center [261, 111] width 6 height 6
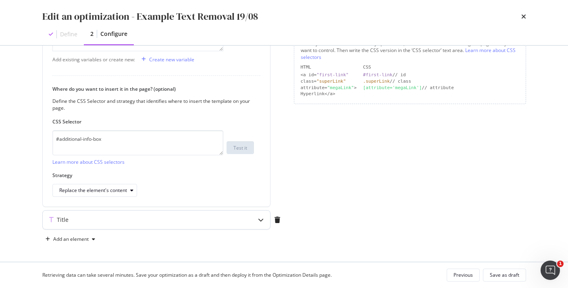
click at [260, 222] on icon "modal" at bounding box center [261, 220] width 6 height 6
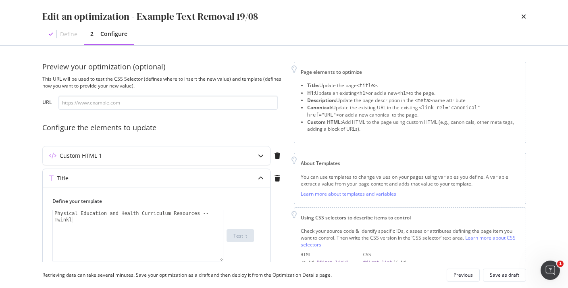
scroll to position [58, 0]
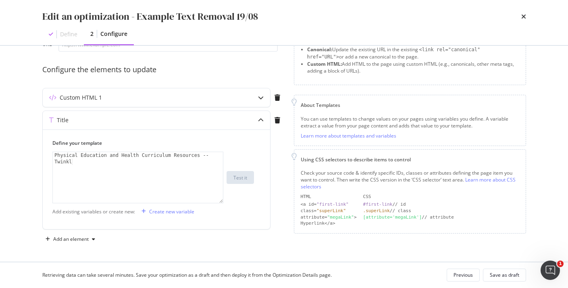
click at [526, 15] on div "Edit an optimization - Example Text Removal 19/08 Define 2 Configure" at bounding box center [284, 22] width 516 height 45
click at [525, 15] on icon "times" at bounding box center [523, 16] width 5 height 6
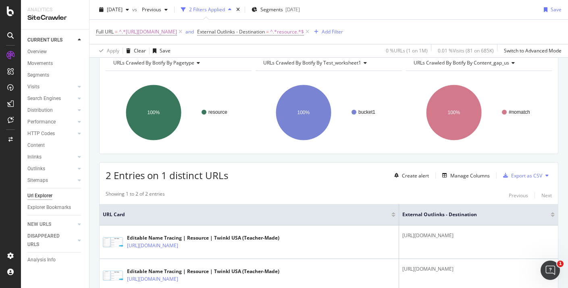
scroll to position [42, 0]
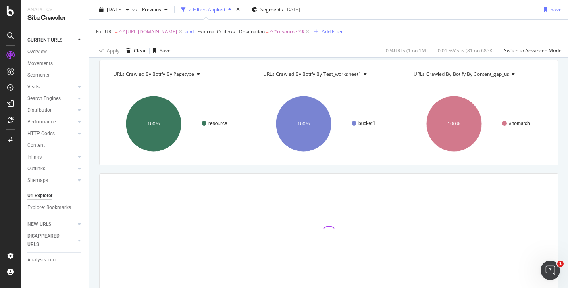
scroll to position [63, 0]
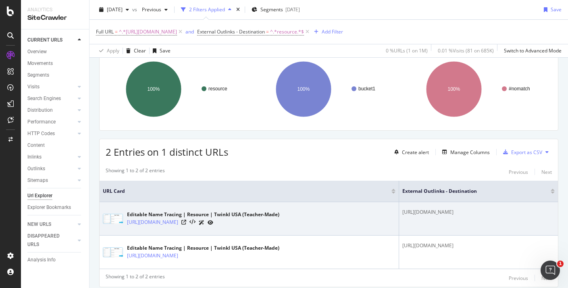
click at [402, 213] on div "[URL][DOMAIN_NAME]" at bounding box center [478, 211] width 152 height 7
copy tbody "[URL][DOMAIN_NAME]"
